Goal: Task Accomplishment & Management: Use online tool/utility

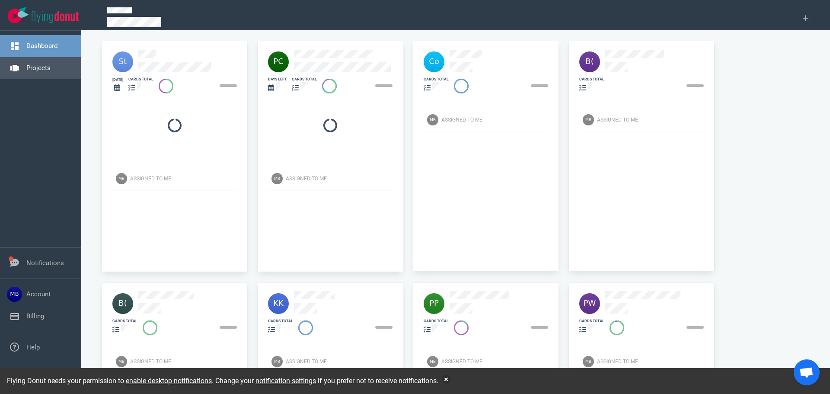
click at [47, 67] on link "Projects" at bounding box center [38, 68] width 24 height 8
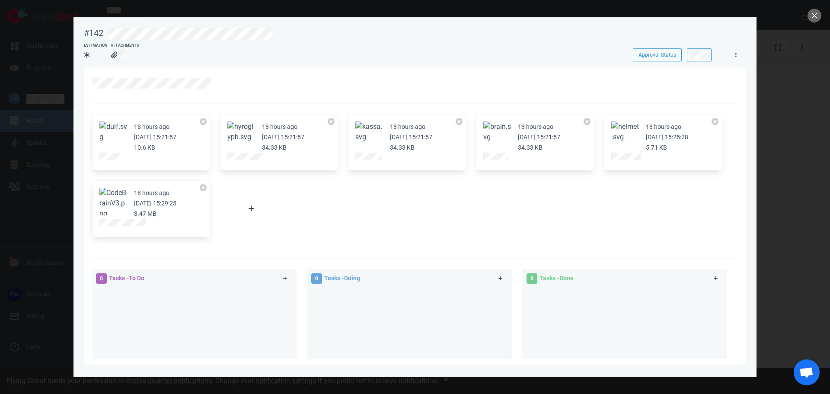
click at [110, 216] on article "18 hours ago [DATE] 15:29:25 3.47 MB" at bounding box center [151, 203] width 104 height 31
click at [812, 18] on button "close" at bounding box center [815, 16] width 14 height 14
